Goal: Navigation & Orientation: Find specific page/section

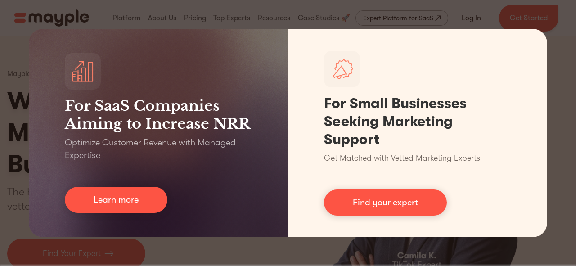
click at [215, 23] on div "For SaaS Companies Aiming to Increase NRR Optimize Customer Revenue with Manage…" at bounding box center [288, 133] width 576 height 266
click at [566, 157] on div "For SaaS Companies Aiming to Increase NRR Optimize Customer Revenue with Manage…" at bounding box center [288, 133] width 576 height 266
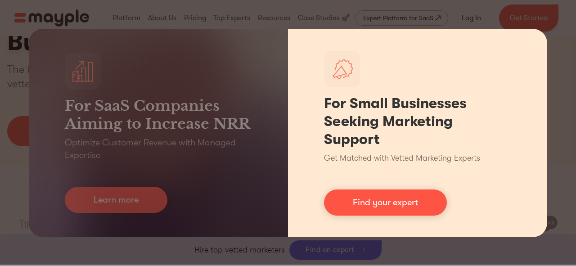
scroll to position [227, 0]
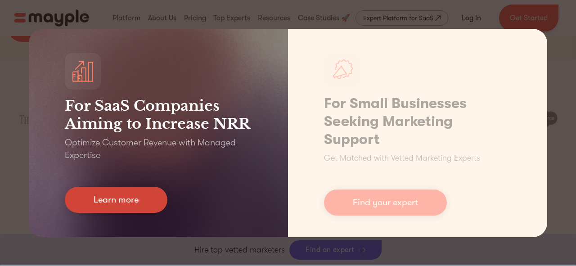
click at [121, 195] on link "Learn more" at bounding box center [116, 200] width 103 height 26
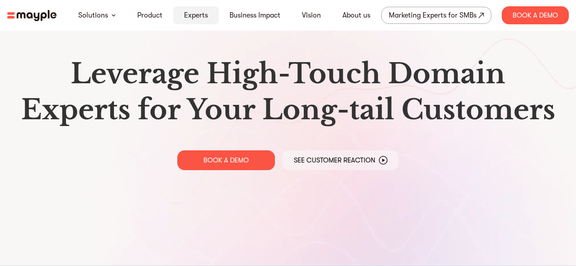
click at [195, 16] on link "Experts" at bounding box center [196, 15] width 24 height 11
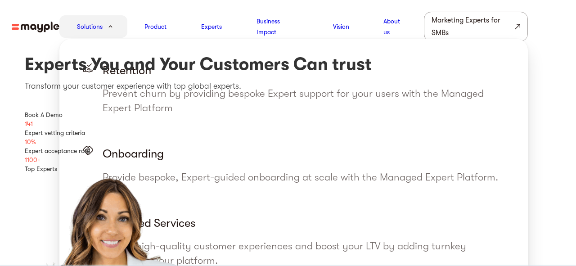
click at [92, 27] on link "Solutions" at bounding box center [90, 26] width 26 height 11
